Goal: Task Accomplishment & Management: Use online tool/utility

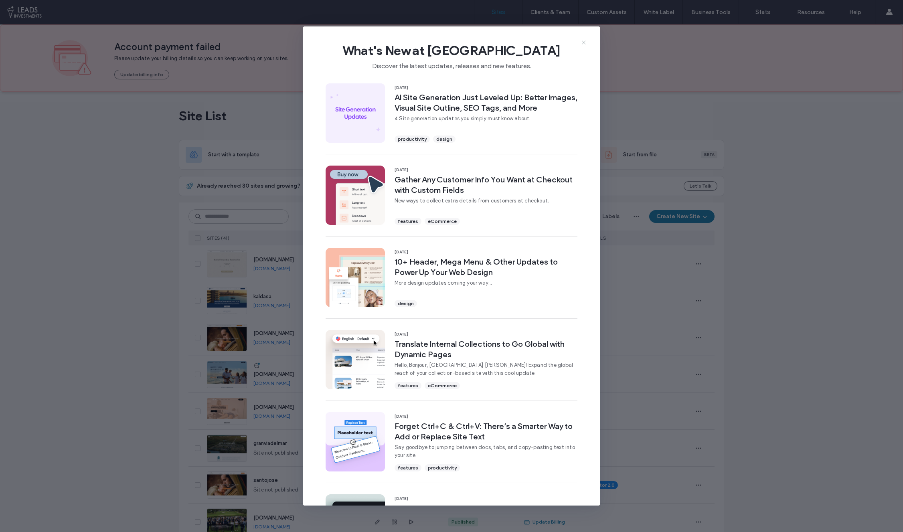
click at [583, 40] on icon at bounding box center [584, 42] width 6 height 6
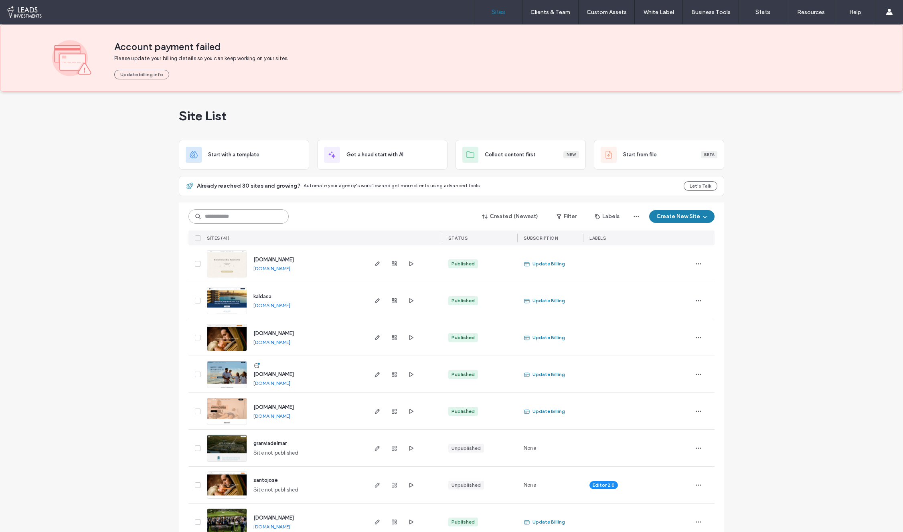
click at [235, 216] on input at bounding box center [239, 216] width 100 height 14
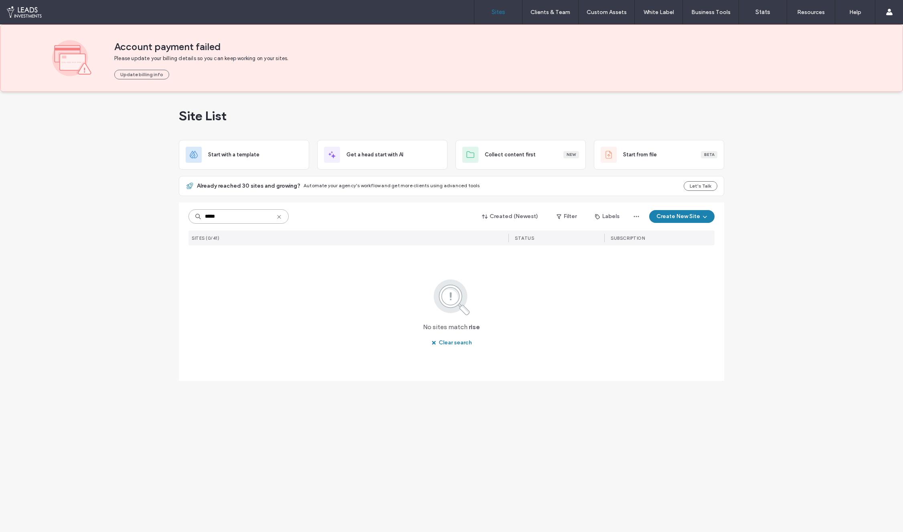
click at [233, 219] on input "****" at bounding box center [239, 216] width 100 height 14
type input "****"
click at [378, 265] on icon "button" at bounding box center [377, 264] width 6 height 6
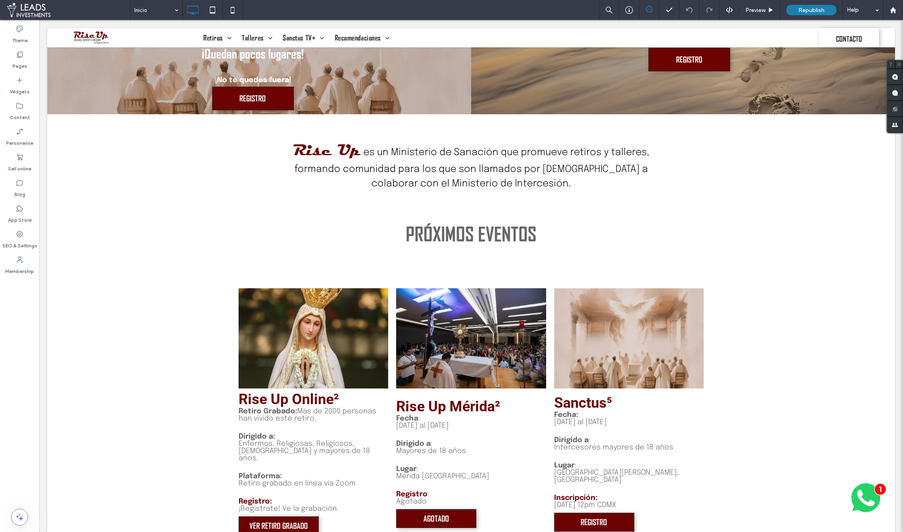
scroll to position [433, 0]
click at [22, 61] on label "Pages" at bounding box center [19, 64] width 15 height 11
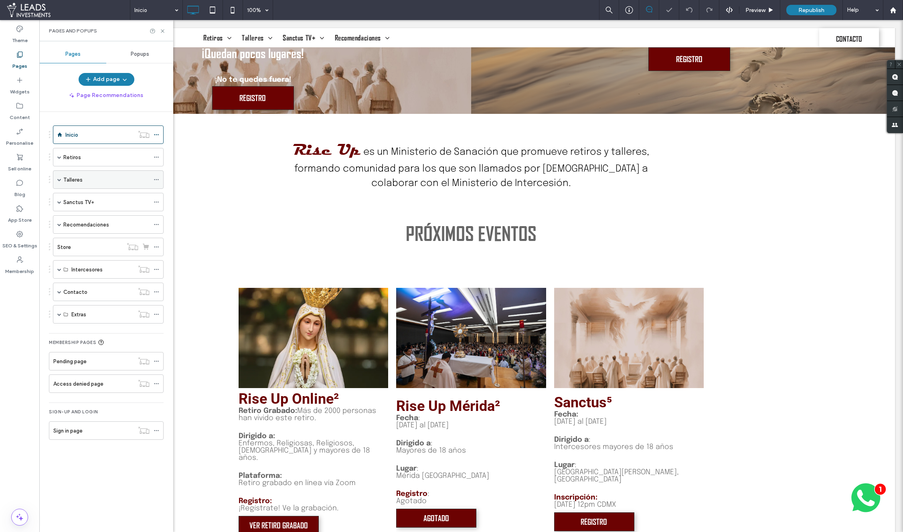
click at [59, 179] on span at bounding box center [59, 180] width 4 height 4
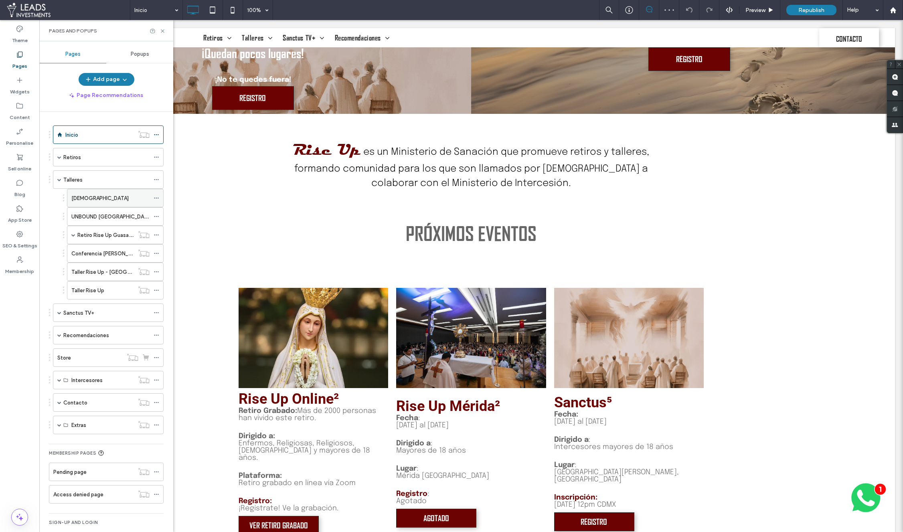
click at [103, 204] on div "Sanctus" at bounding box center [110, 198] width 78 height 18
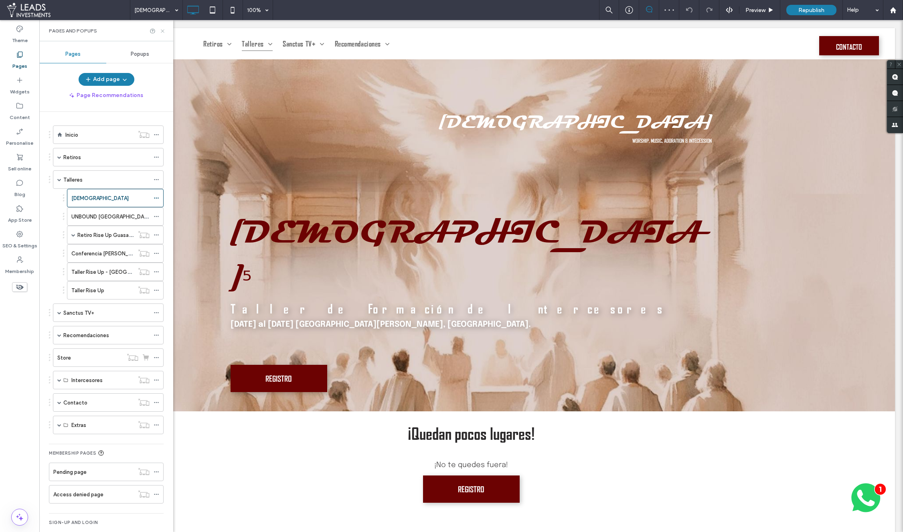
click at [160, 33] on icon at bounding box center [163, 31] width 6 height 6
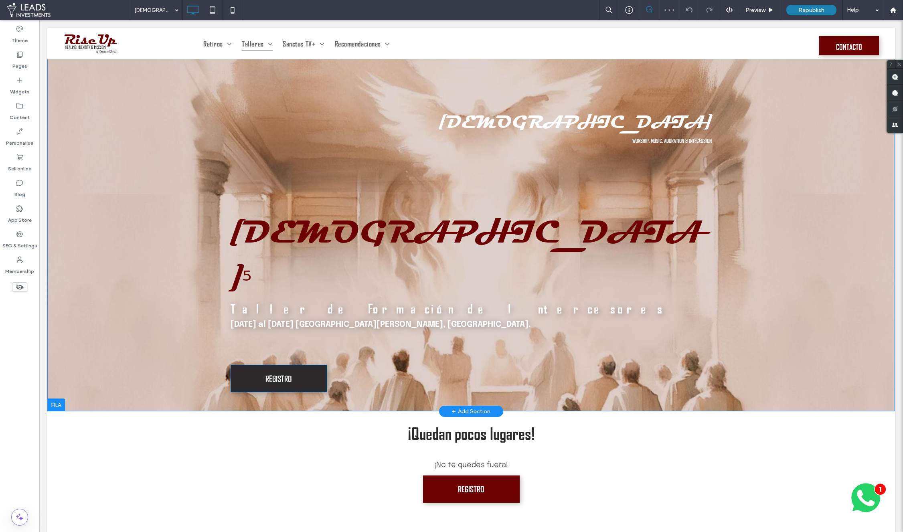
click at [274, 367] on span "REGISTRO" at bounding box center [279, 378] width 26 height 23
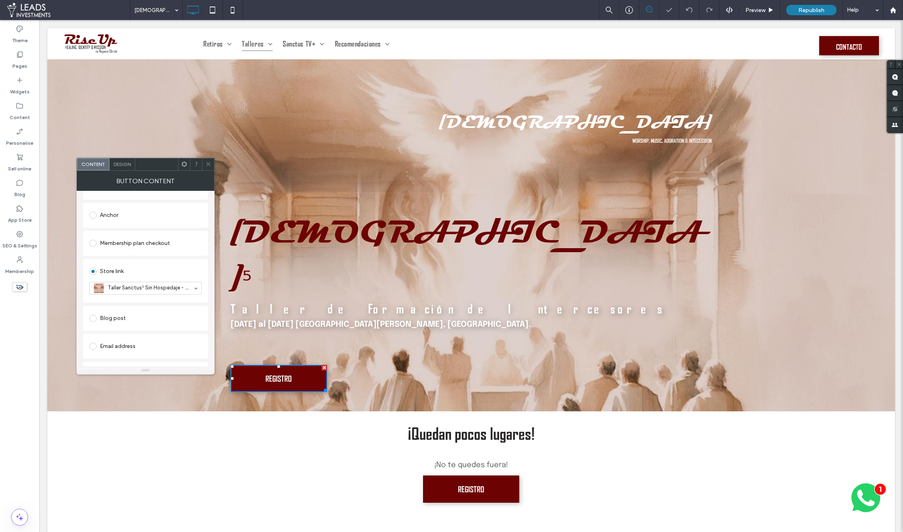
scroll to position [189, 0]
click at [208, 168] on span at bounding box center [208, 164] width 6 height 12
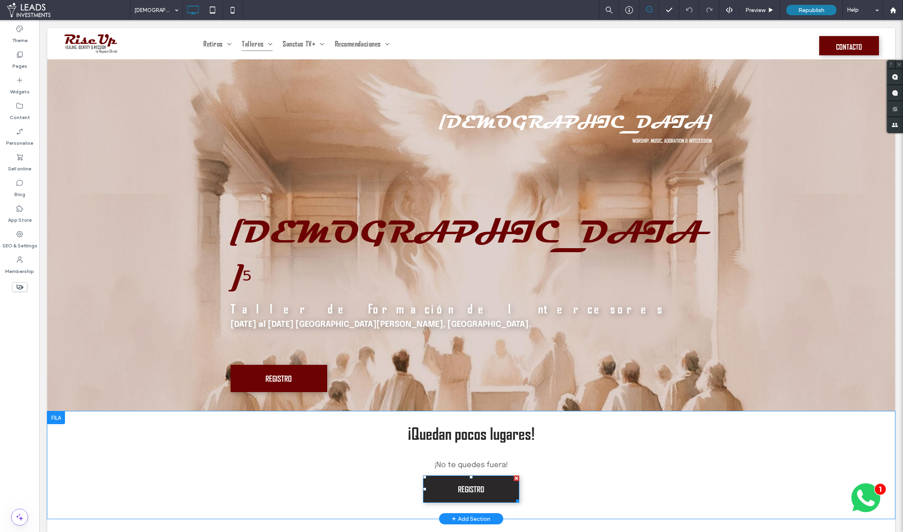
click at [448, 476] on link "REGISTRO" at bounding box center [471, 489] width 97 height 27
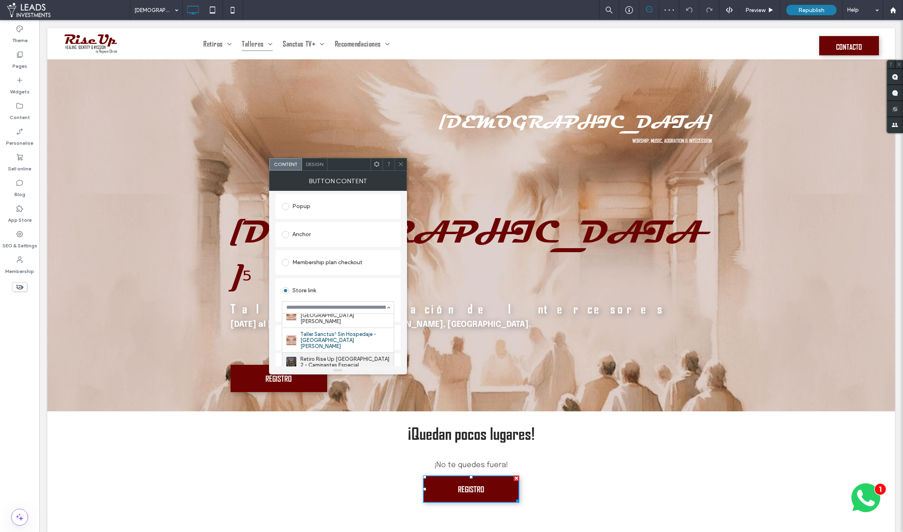
scroll to position [56, 0]
click at [401, 168] on span at bounding box center [401, 164] width 6 height 12
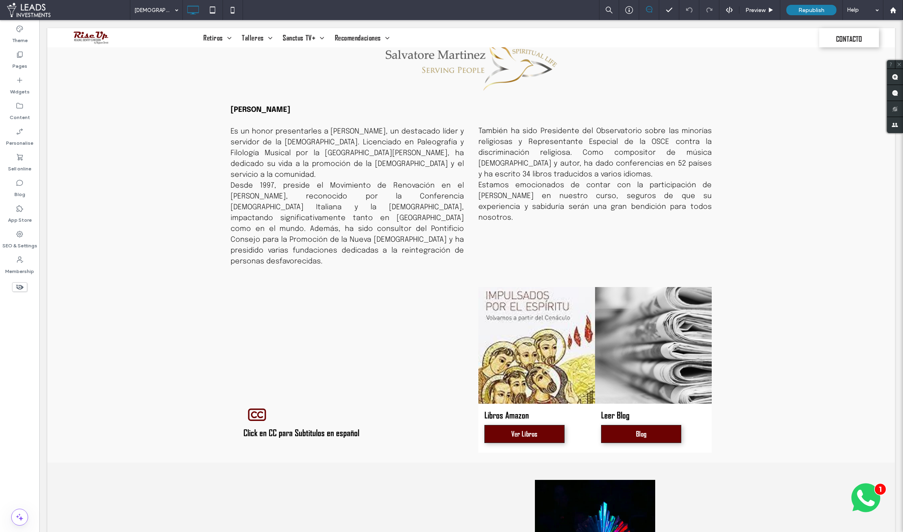
scroll to position [826, 0]
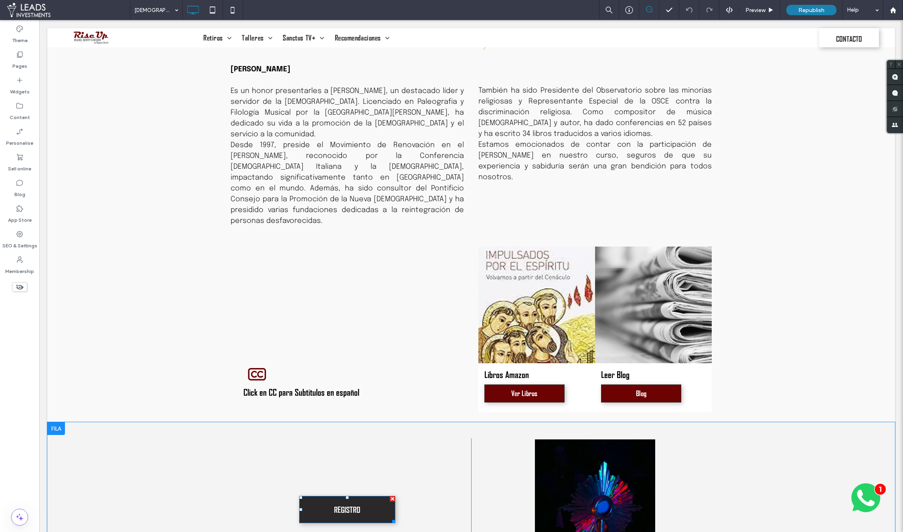
click at [390, 496] on div at bounding box center [393, 499] width 6 height 6
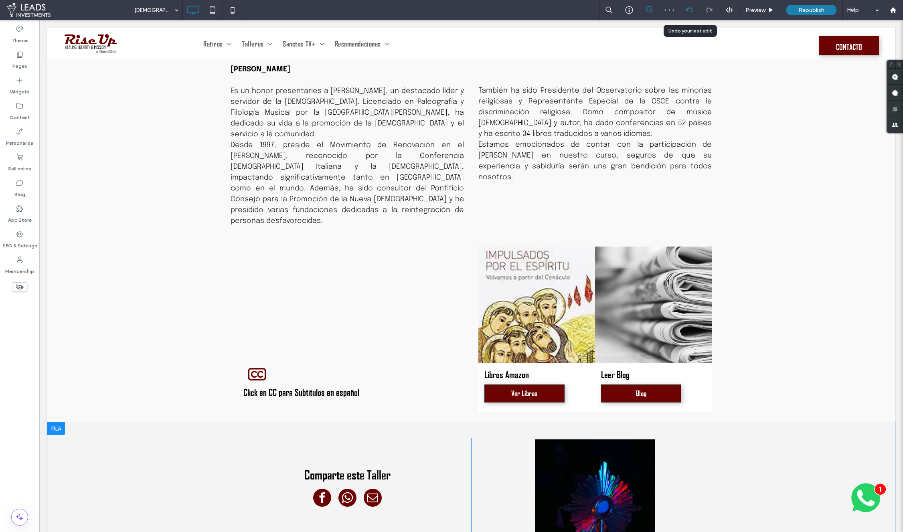
click at [691, 6] on div at bounding box center [689, 10] width 20 height 20
click at [690, 8] on icon at bounding box center [689, 10] width 6 height 6
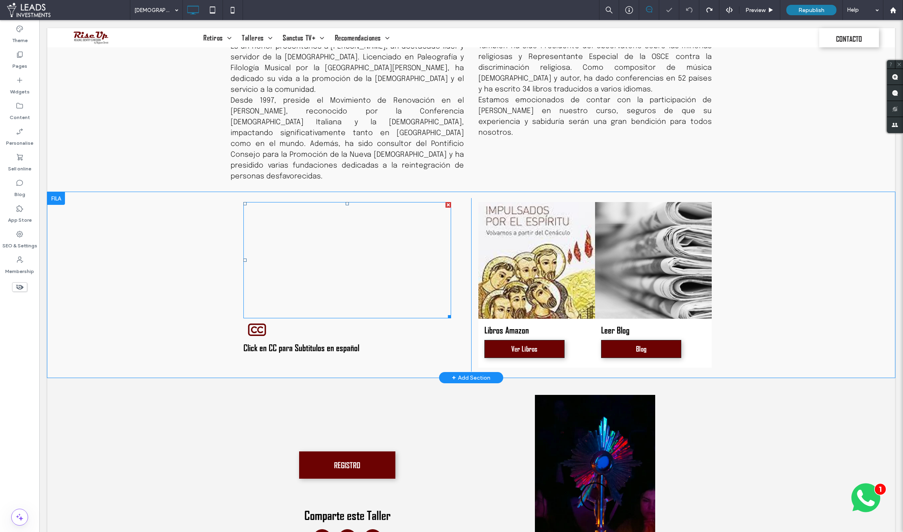
scroll to position [977, 0]
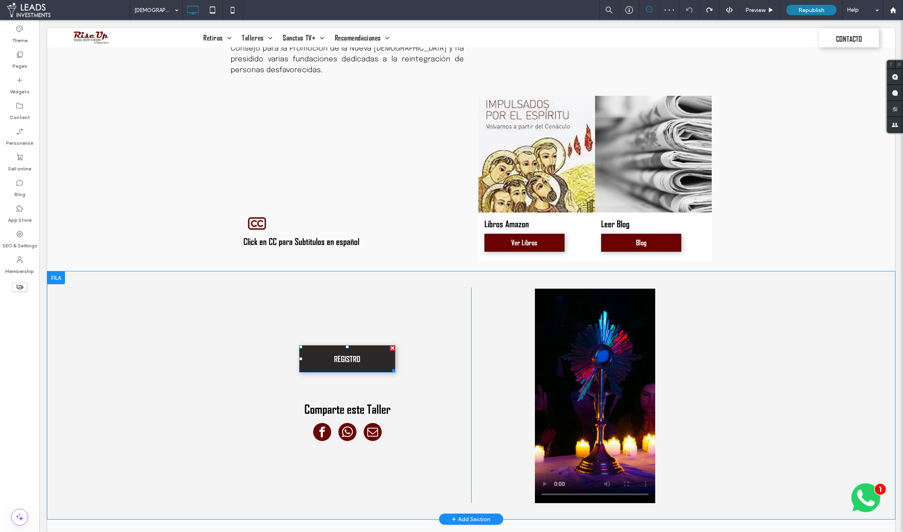
click at [348, 348] on span "REGISTRO" at bounding box center [347, 359] width 26 height 23
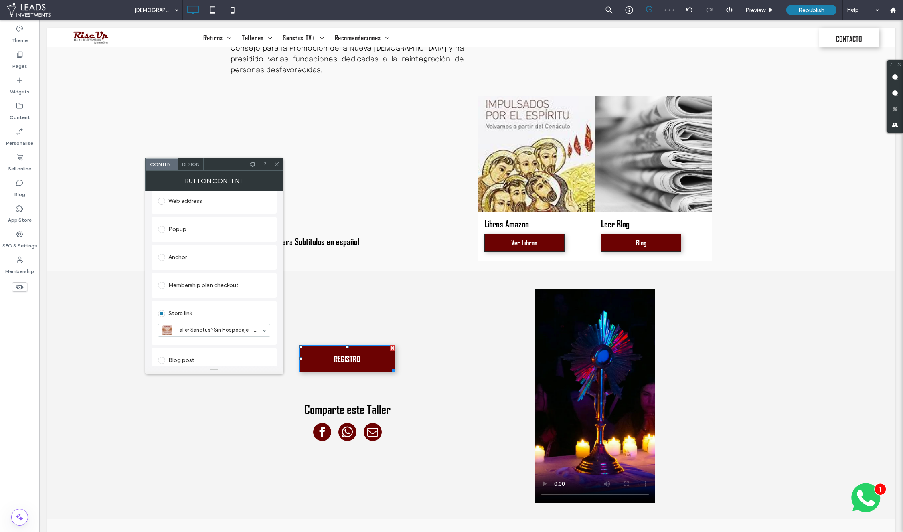
scroll to position [157, 0]
click at [278, 167] on icon at bounding box center [277, 164] width 6 height 6
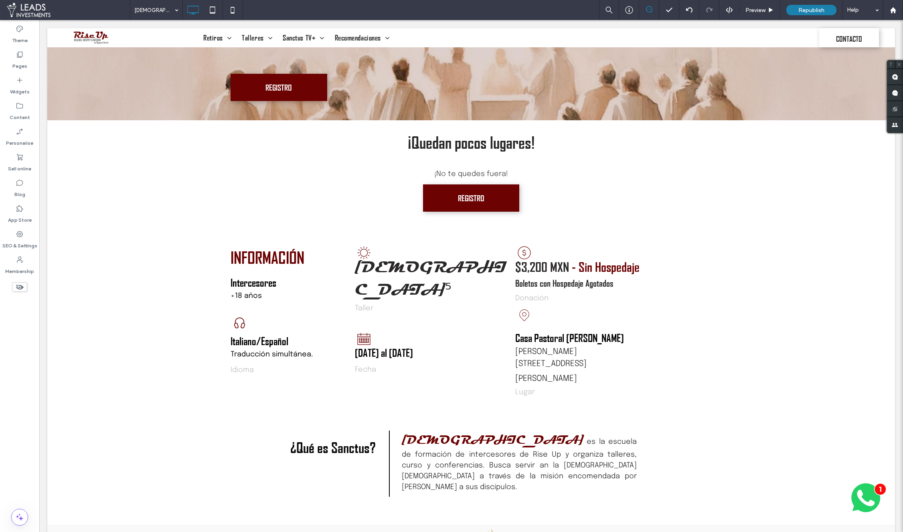
scroll to position [290, 0]
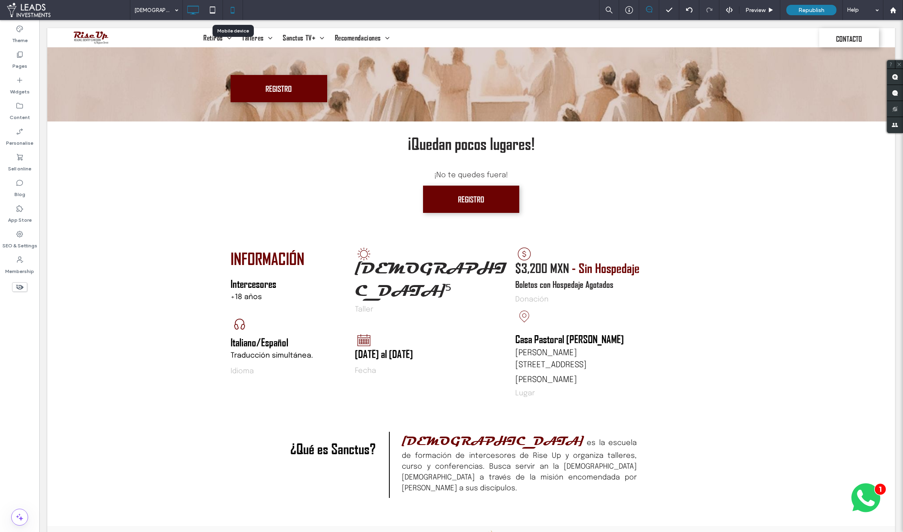
click at [235, 4] on icon at bounding box center [233, 10] width 16 height 16
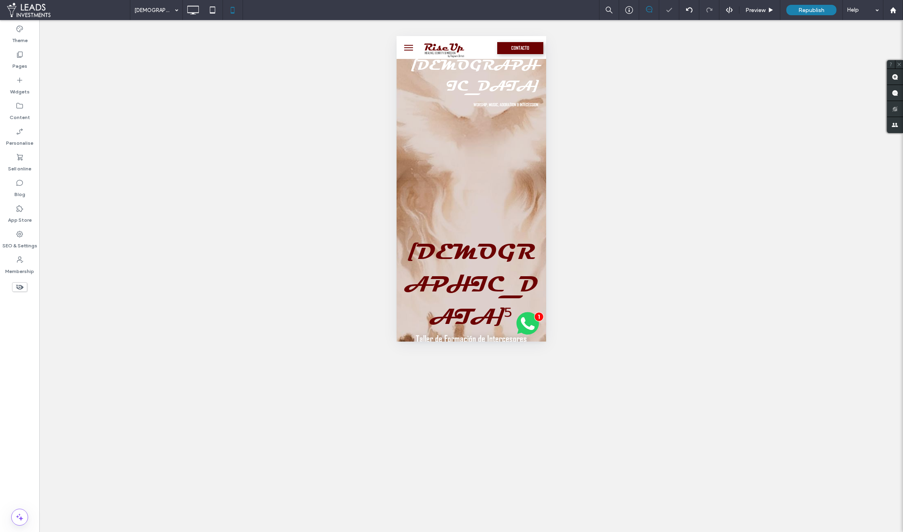
scroll to position [175, 0]
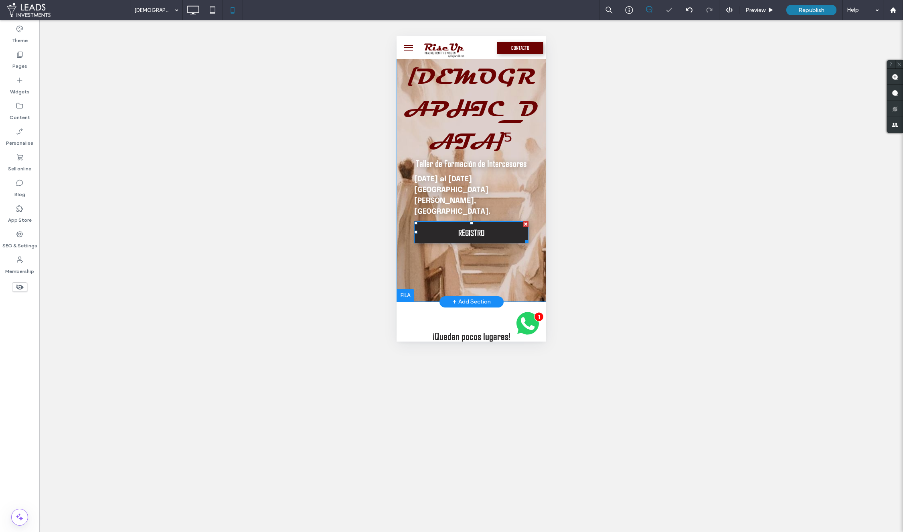
click at [458, 221] on span "REGISTRO" at bounding box center [471, 232] width 26 height 23
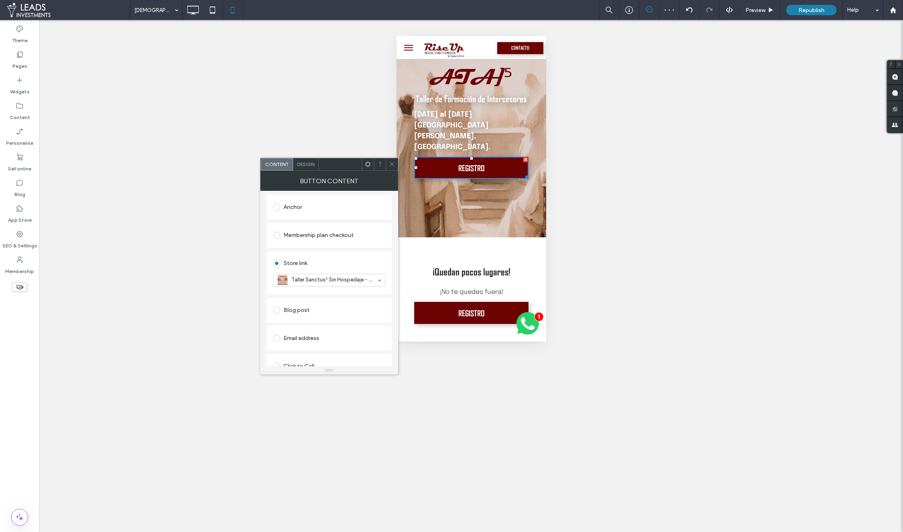
scroll to position [245, 0]
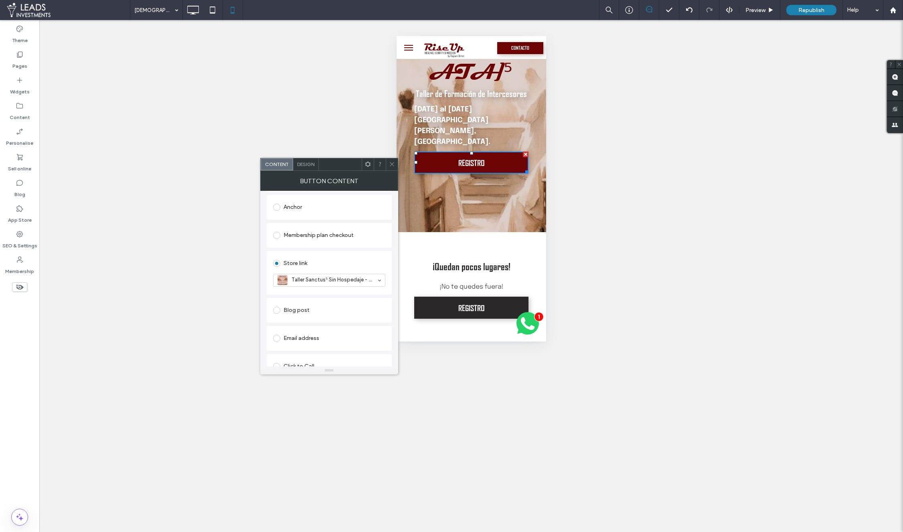
click at [435, 297] on link "REGISTRO" at bounding box center [471, 308] width 114 height 22
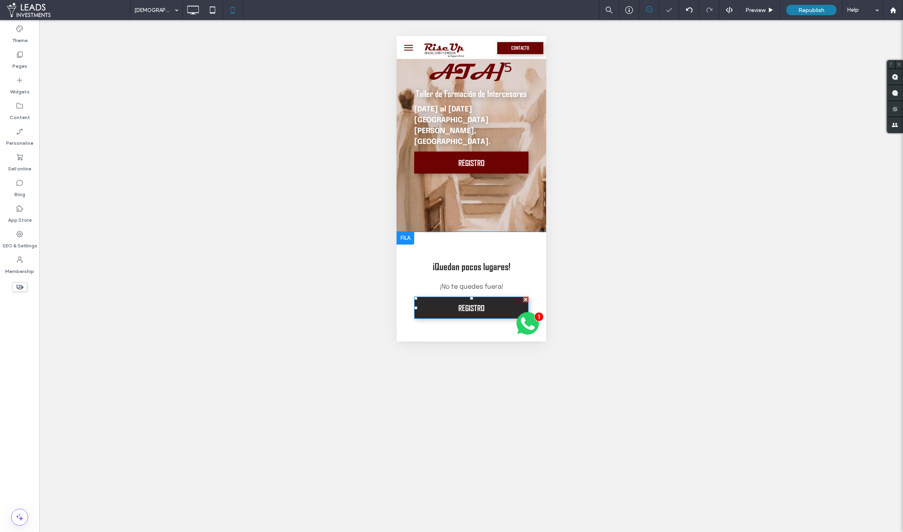
click at [435, 297] on link "REGISTRO" at bounding box center [471, 308] width 114 height 22
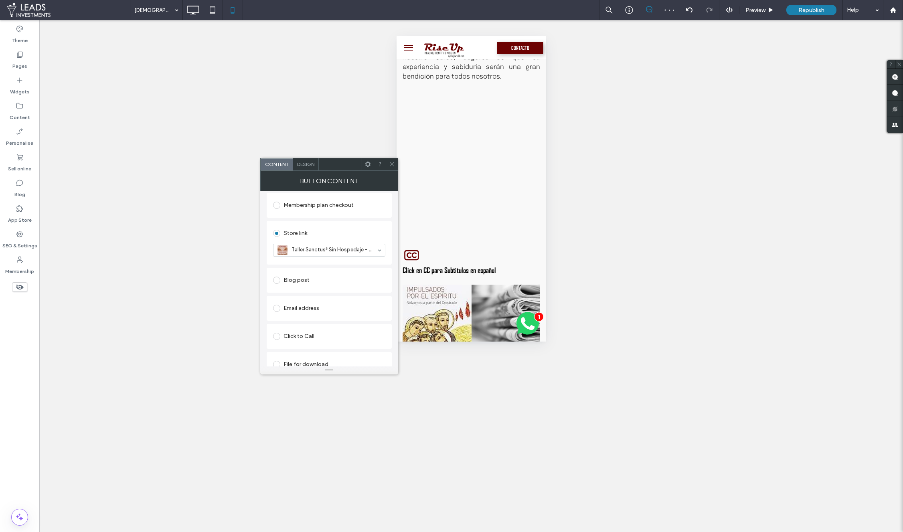
scroll to position [1503, 0]
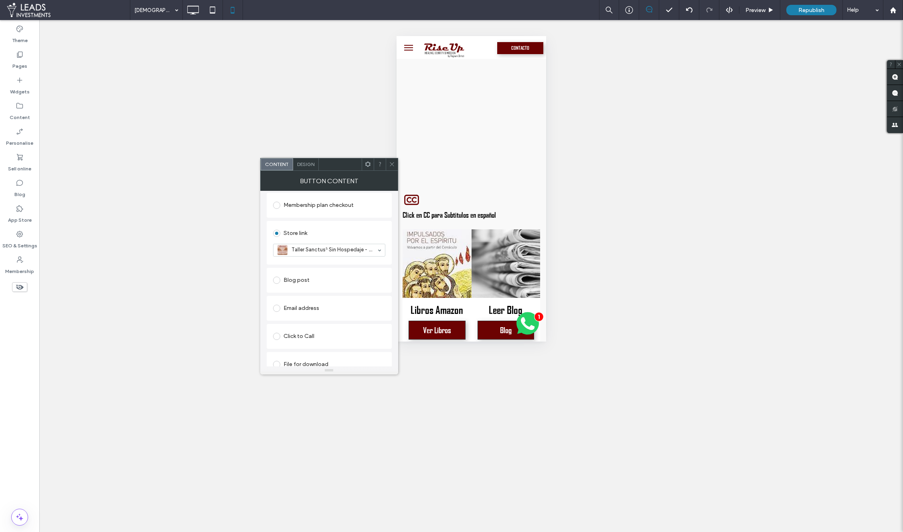
click at [435, 369] on link "REGISTRO" at bounding box center [471, 380] width 114 height 22
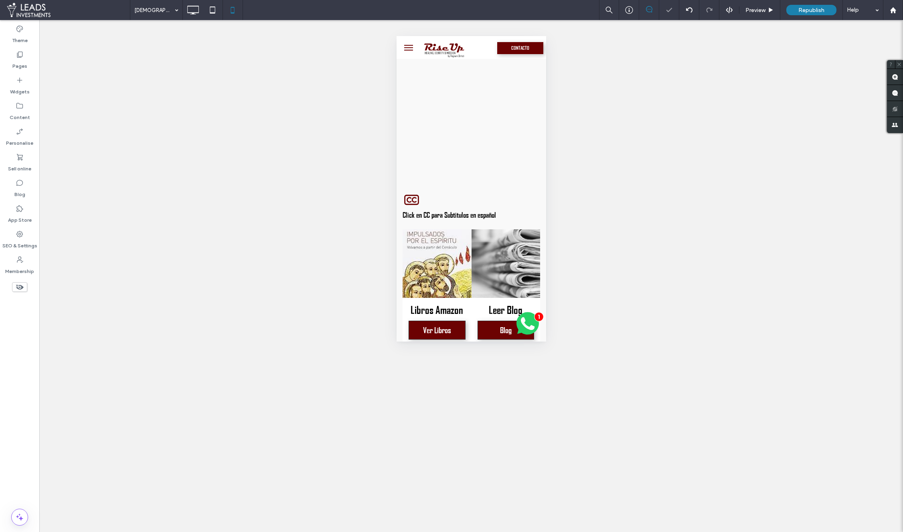
click at [435, 369] on link "REGISTRO" at bounding box center [471, 380] width 114 height 22
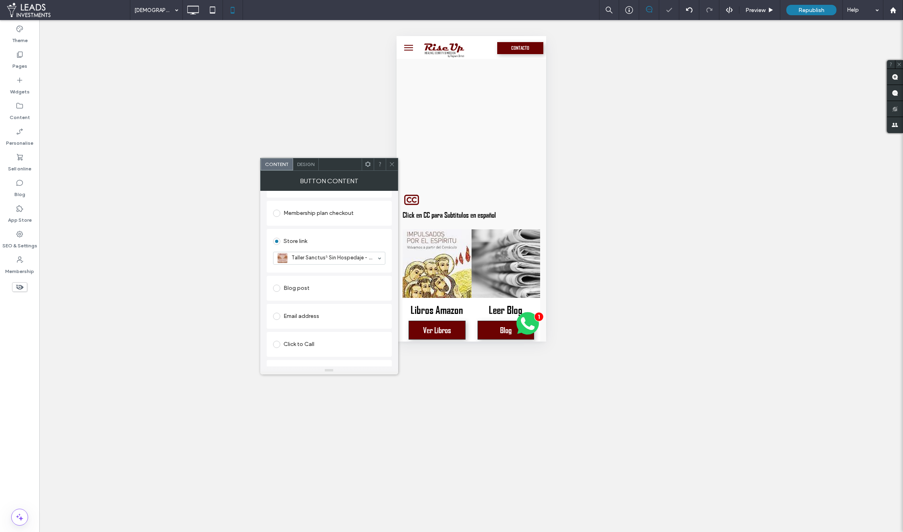
scroll to position [216, 0]
click at [803, 11] on span "Republish" at bounding box center [812, 10] width 26 height 7
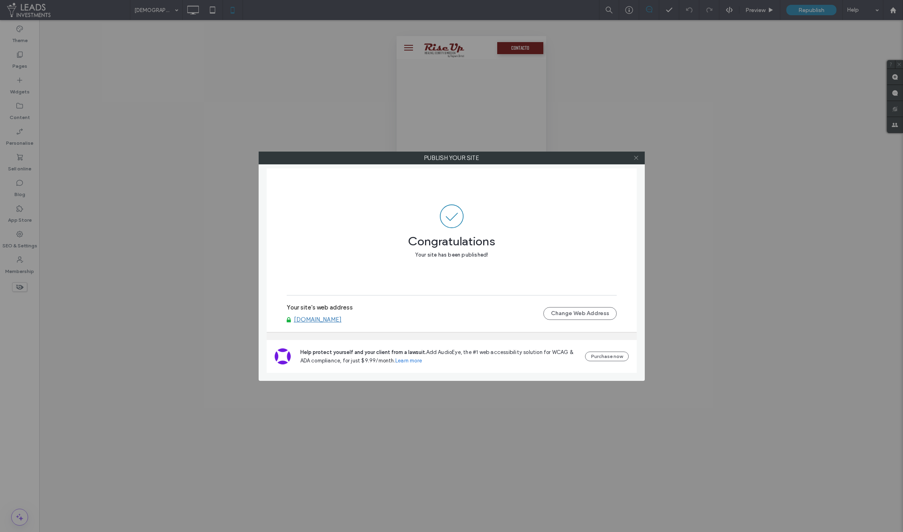
click at [636, 157] on icon at bounding box center [636, 158] width 6 height 6
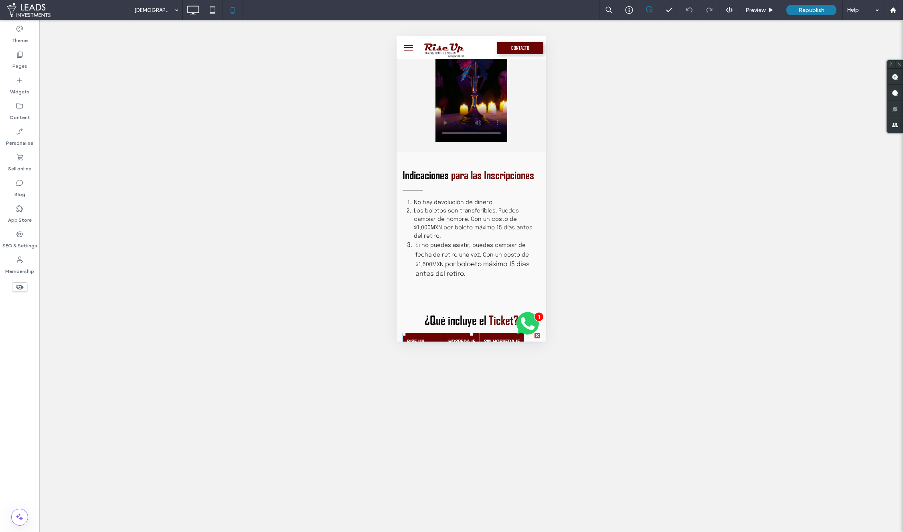
scroll to position [1924, 0]
click at [461, 350] on td "Agotado" at bounding box center [462, 360] width 36 height 20
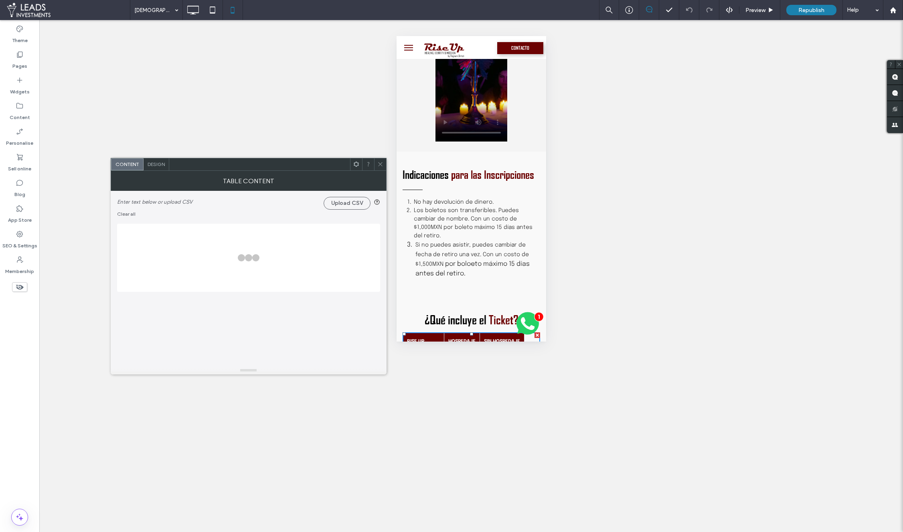
scroll to position [1923, 0]
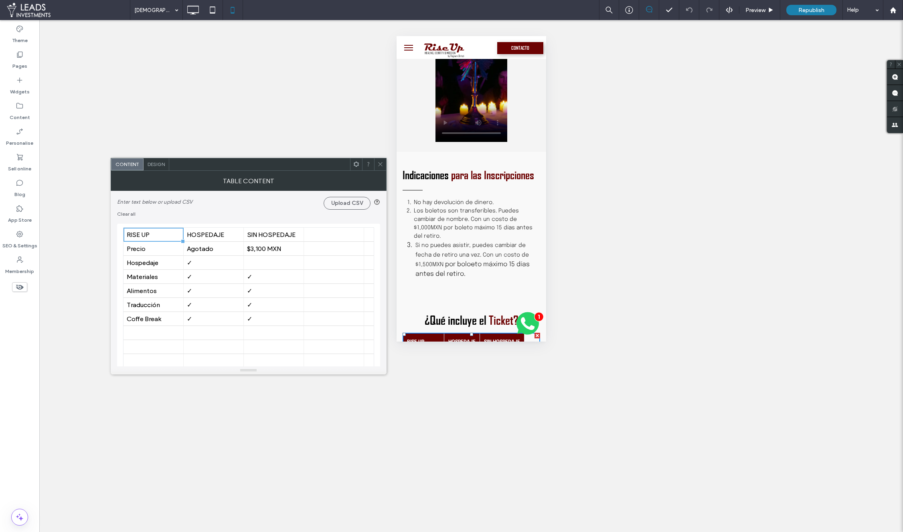
click at [382, 165] on icon at bounding box center [380, 164] width 6 height 6
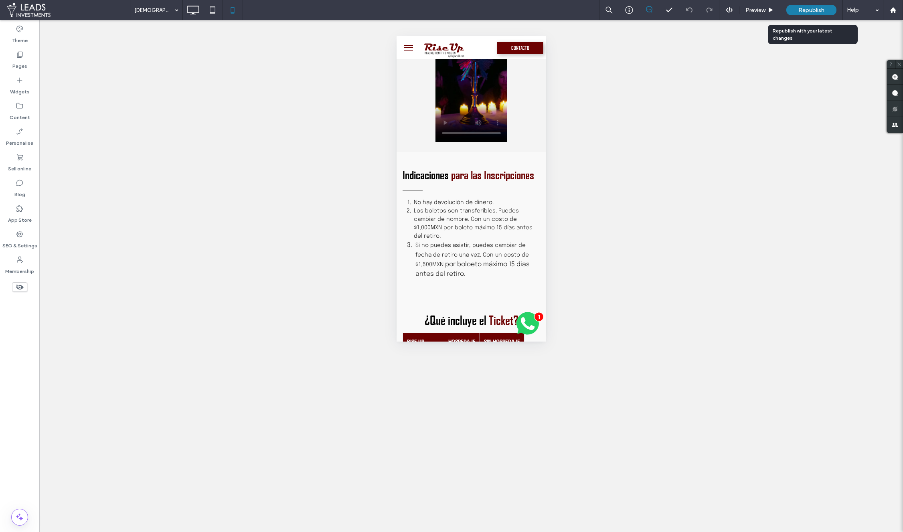
click at [826, 10] on div "Republish" at bounding box center [812, 10] width 50 height 10
